Goal: Task Accomplishment & Management: Use online tool/utility

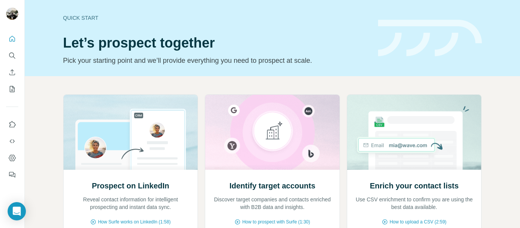
click at [83, 13] on div "Quick start Let’s prospect together Pick your starting point and we’ll provide …" at bounding box center [216, 38] width 306 height 56
click at [83, 16] on div "Quick start" at bounding box center [216, 18] width 306 height 8
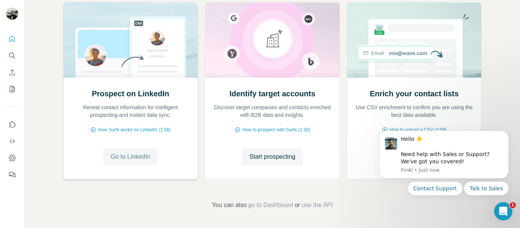
click at [135, 156] on span "Go to LinkedIn" at bounding box center [131, 156] width 40 height 9
